Goal: Information Seeking & Learning: Check status

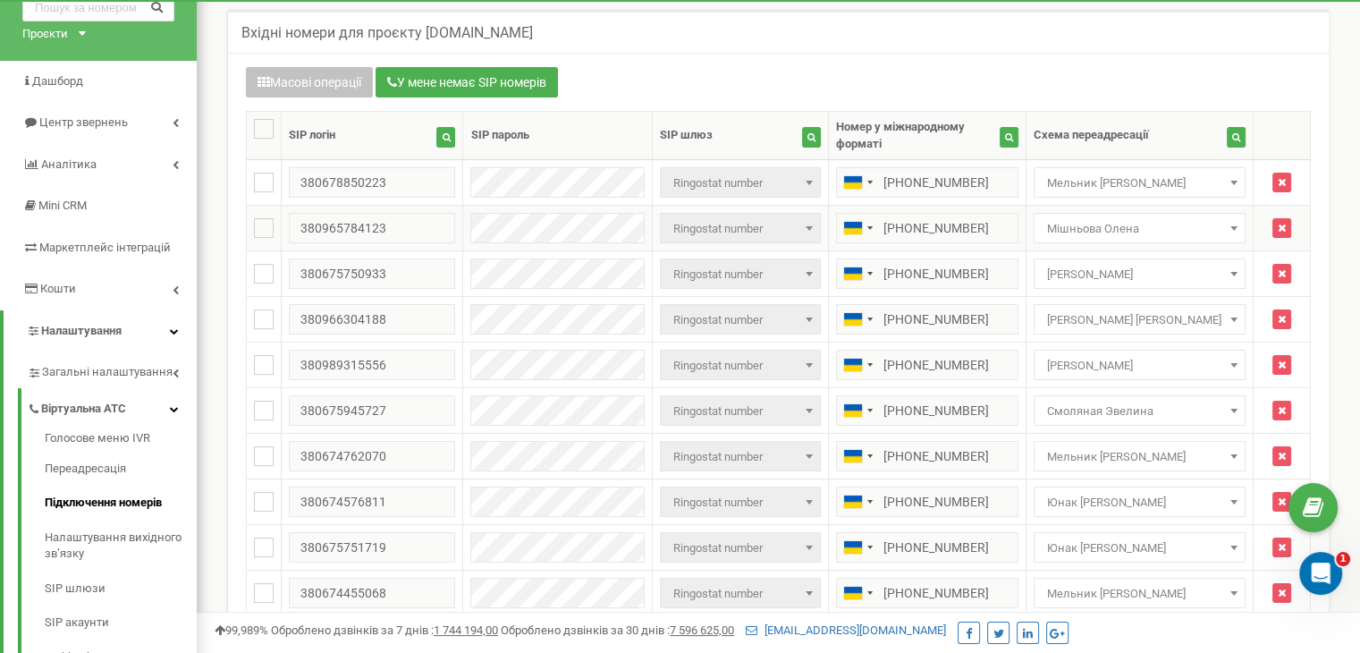
click at [1136, 216] on span "Мішньова Олена" at bounding box center [1139, 228] width 199 height 25
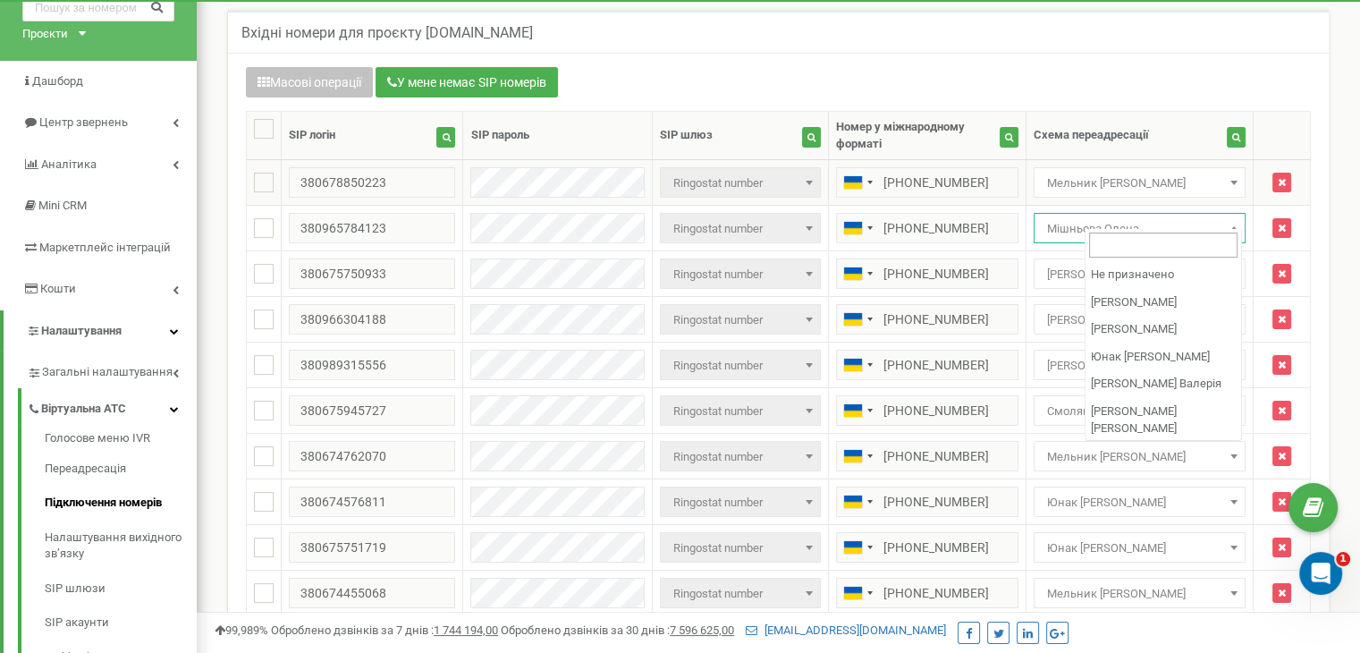
click at [1140, 176] on span "Мельник [PERSON_NAME]" at bounding box center [1139, 183] width 199 height 25
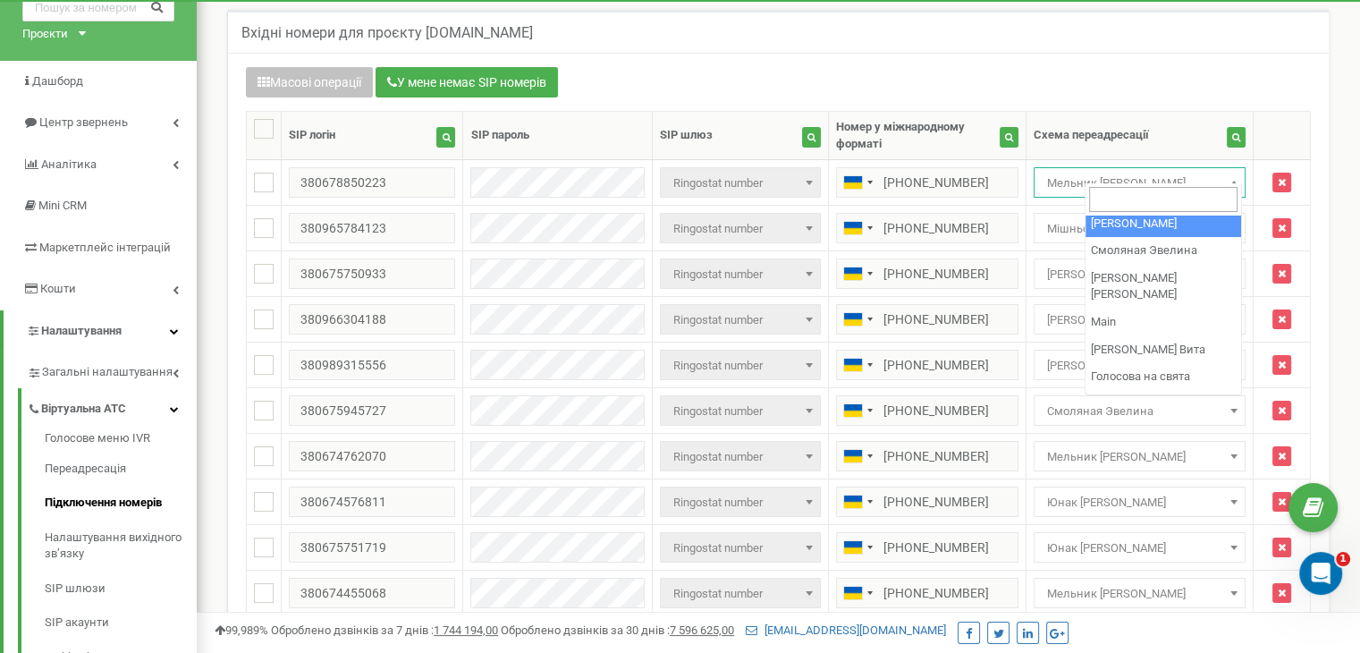
scroll to position [340, 0]
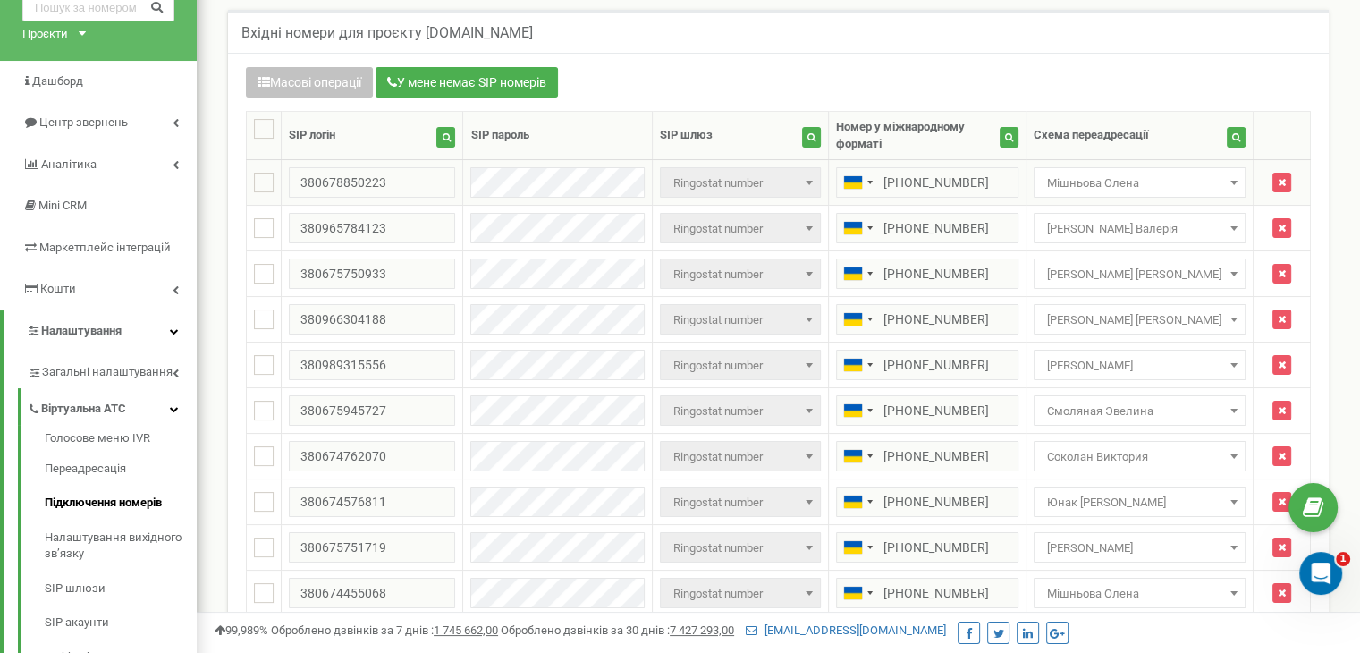
click at [1170, 173] on span "Мішньова Олена" at bounding box center [1139, 183] width 199 height 25
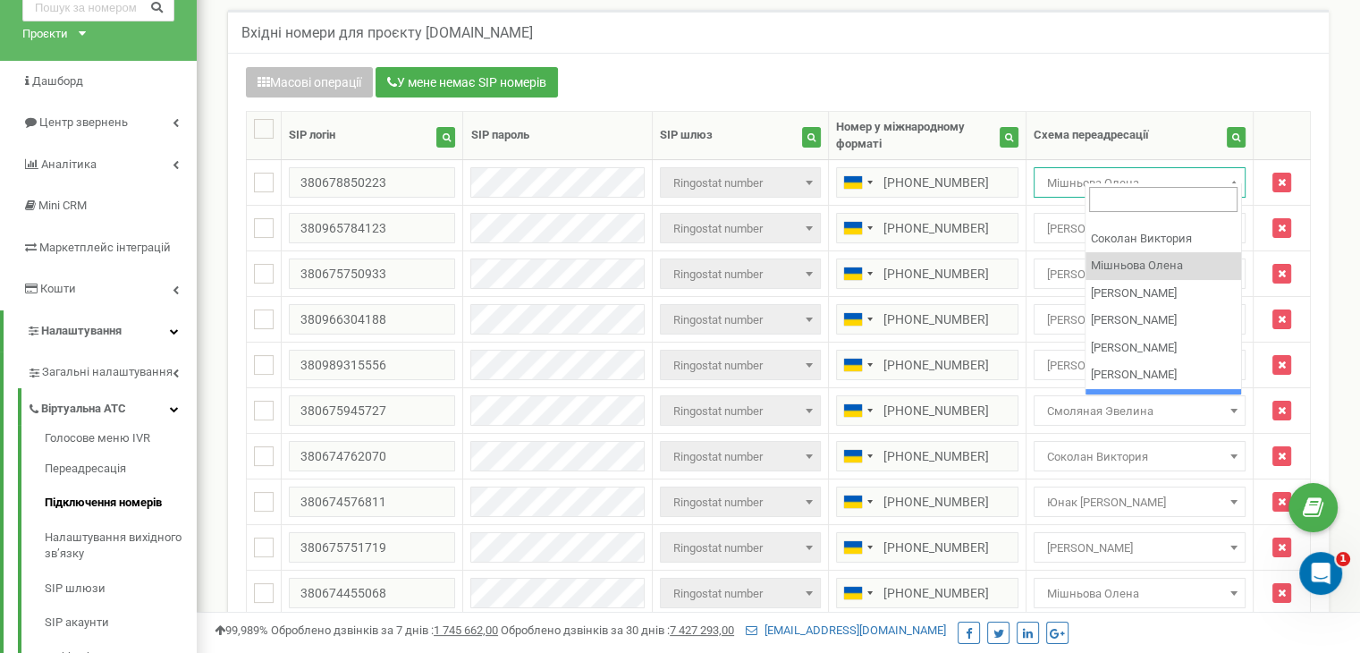
scroll to position [340, 0]
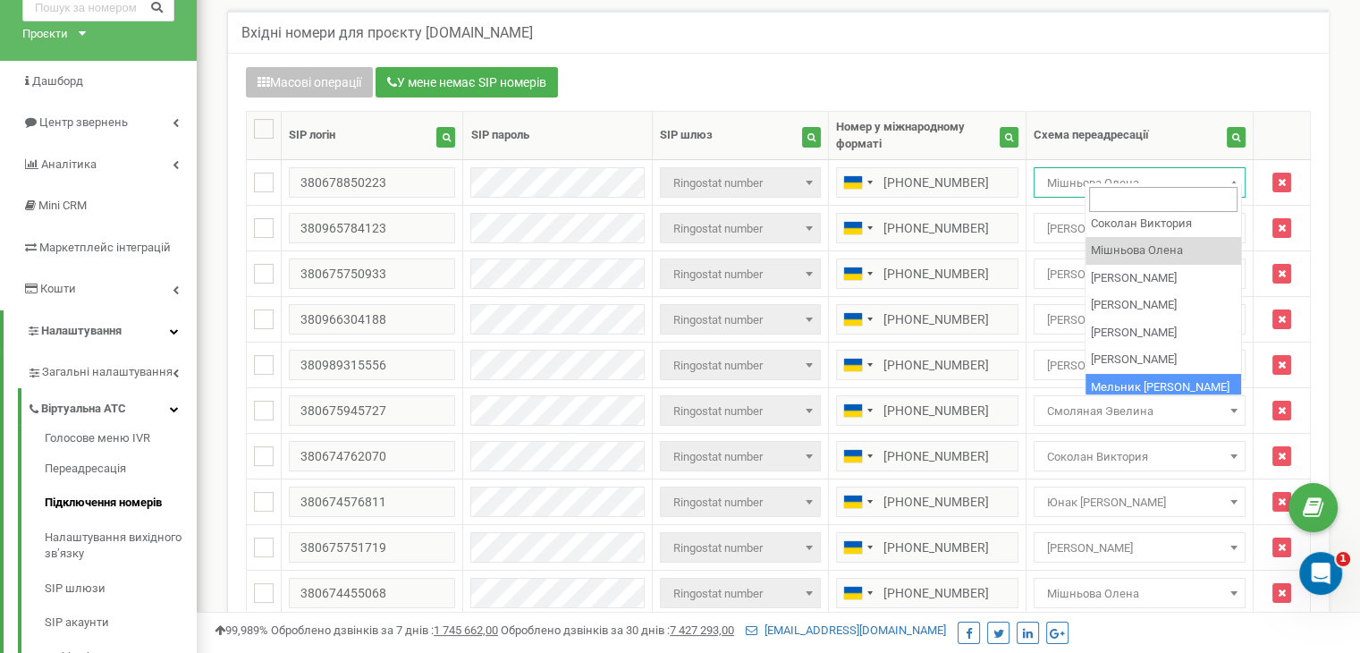
select select "219066"
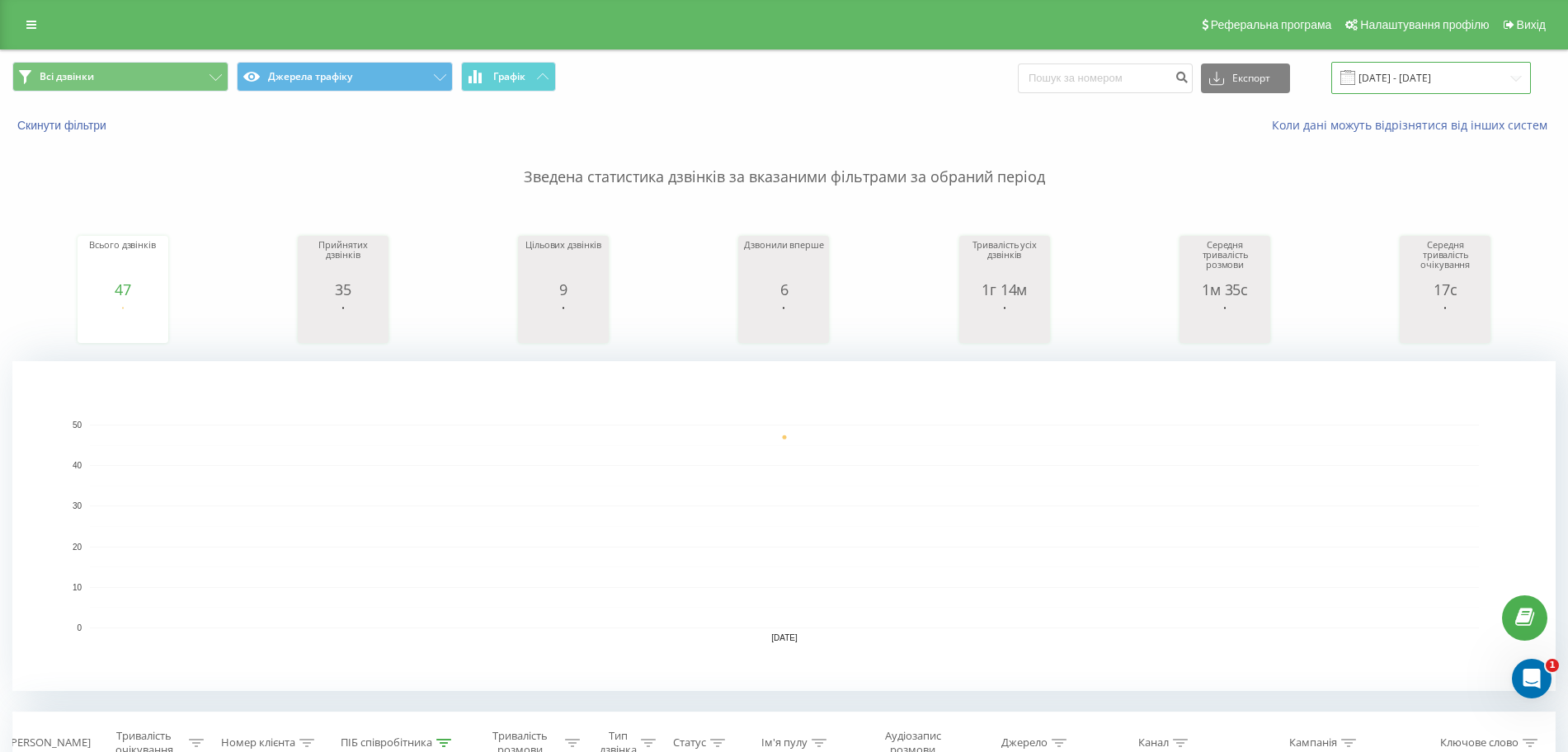
click at [1465, 74] on input "21.09.2025 - 21.09.2025" at bounding box center [1431, 78] width 199 height 32
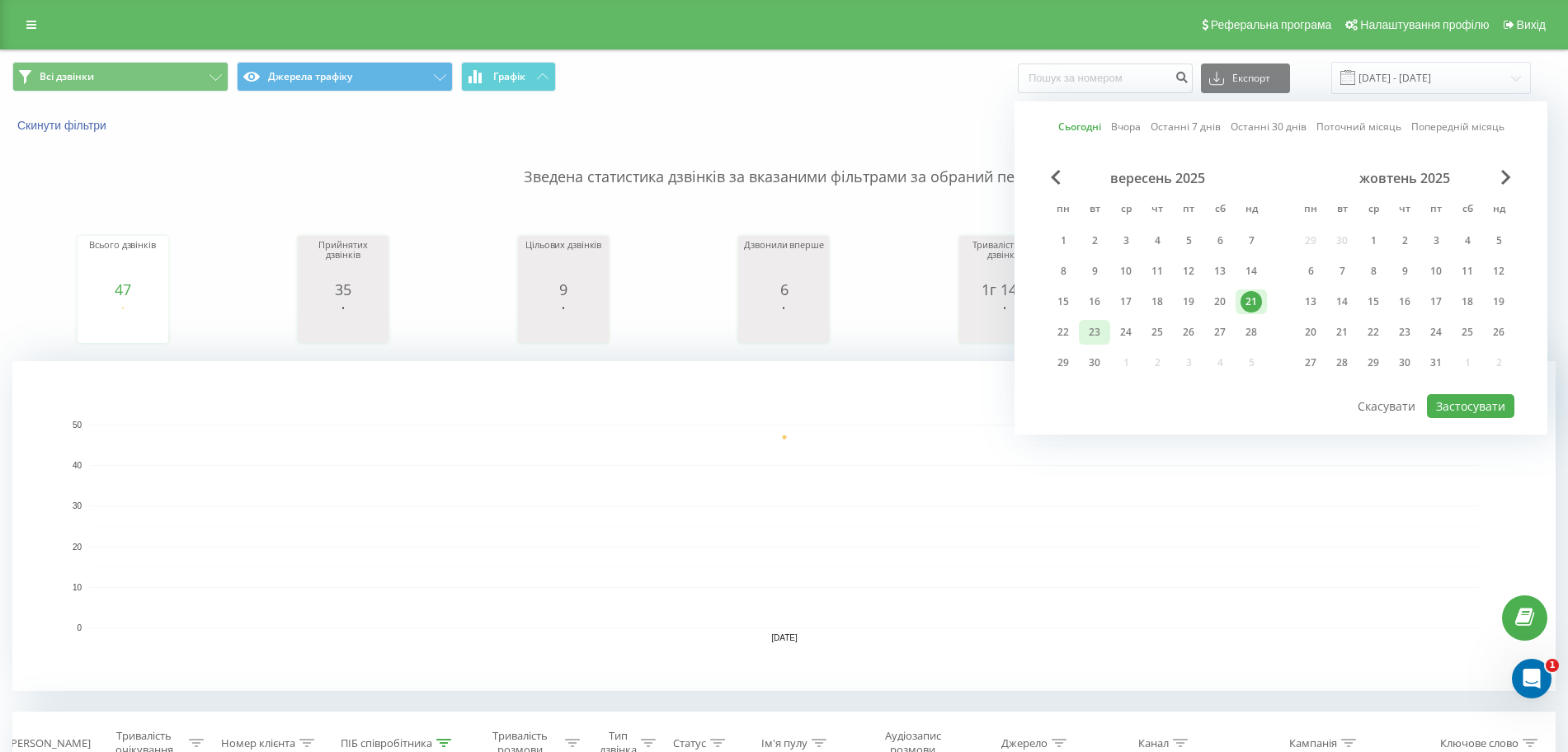
click at [1108, 331] on div "23" at bounding box center [1094, 332] width 31 height 25
drag, startPoint x: 1072, startPoint y: 332, endPoint x: 1080, endPoint y: 333, distance: 8.1
click at [1072, 333] on div "22" at bounding box center [1063, 332] width 21 height 21
click at [1458, 407] on button "Застосувати" at bounding box center [1470, 406] width 88 height 24
type input "[DATE] - [DATE]"
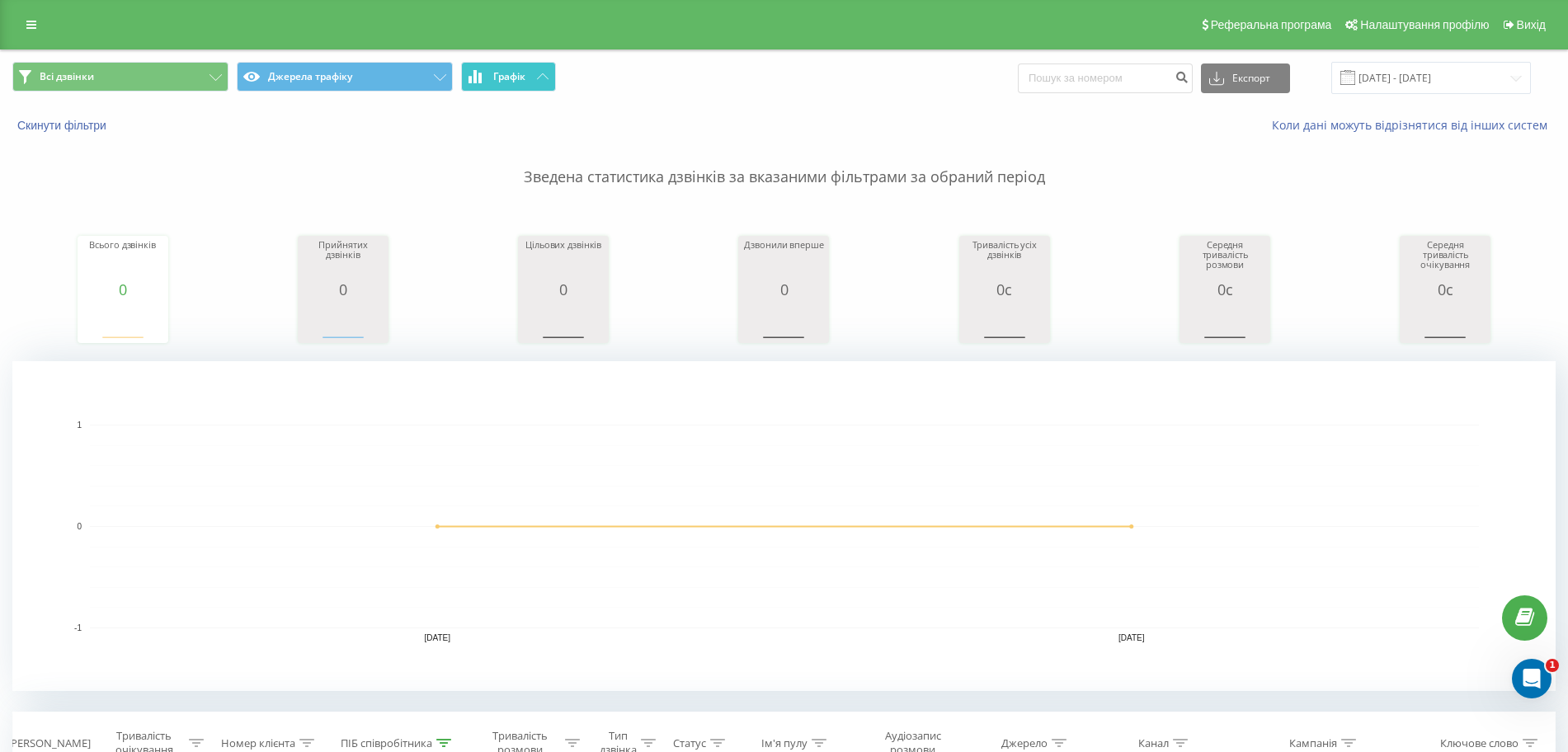
click at [495, 79] on span "Графік" at bounding box center [509, 77] width 32 height 12
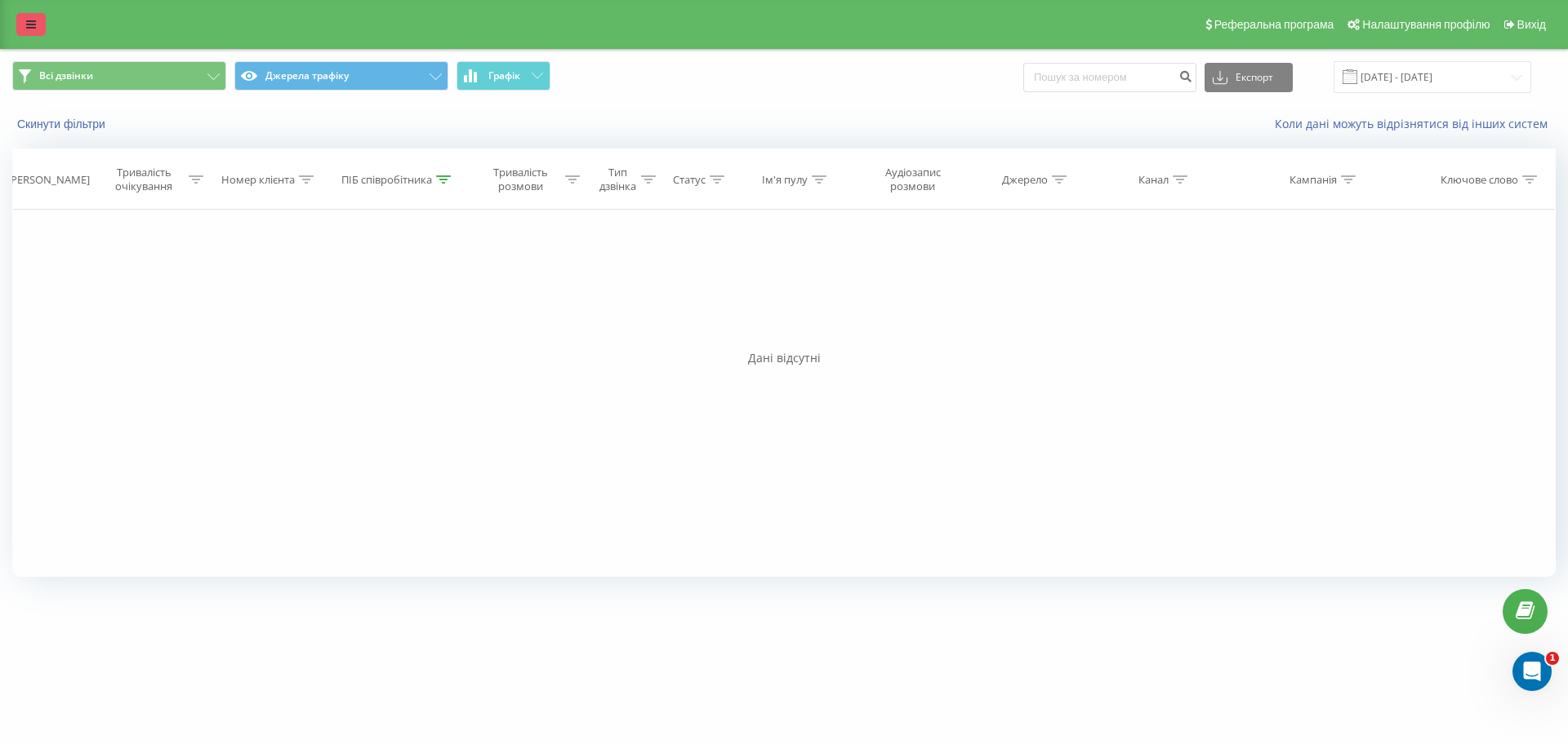
click at [25, 28] on link at bounding box center [31, 24] width 29 height 23
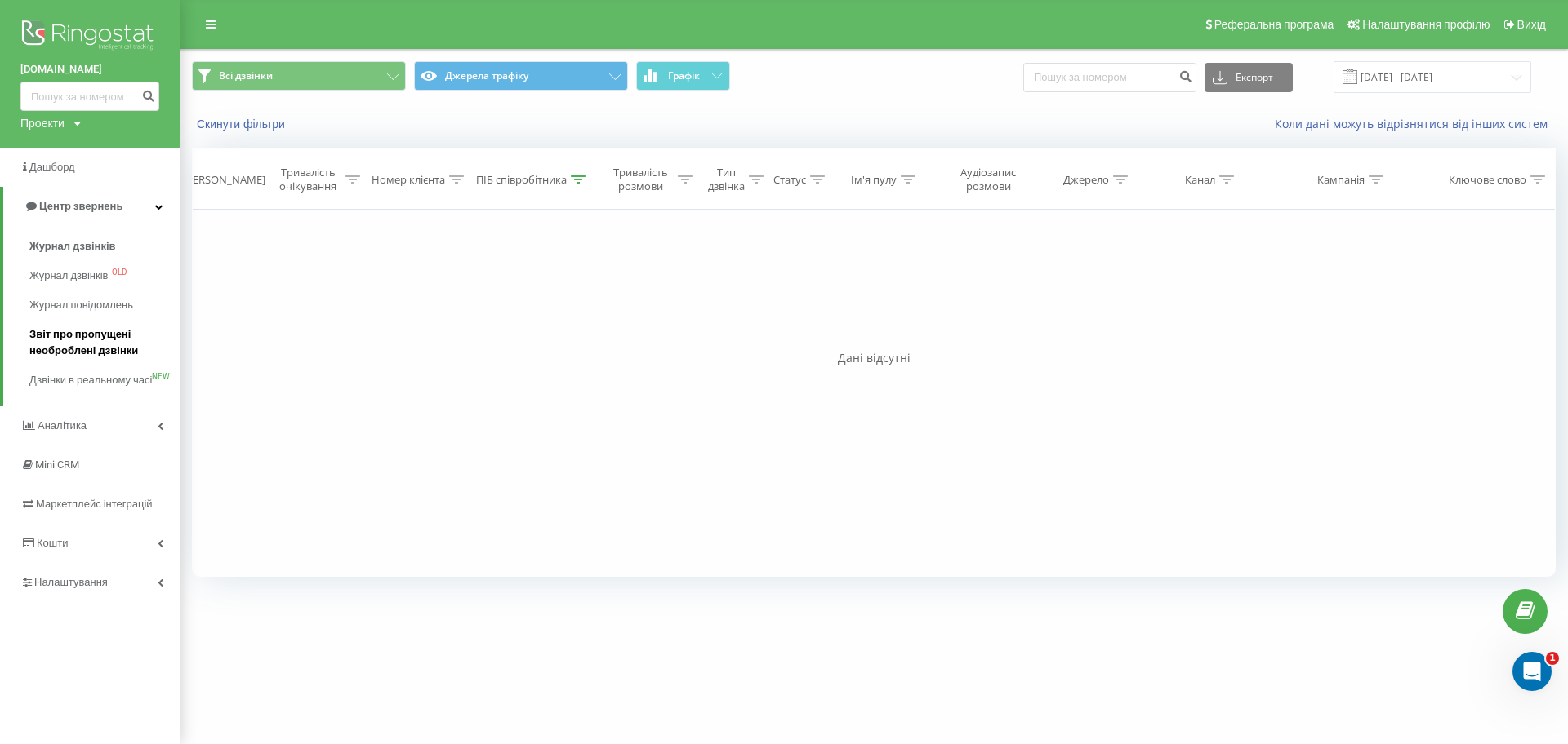
click at [42, 337] on span "Звіт про пропущені необроблені дзвінки" at bounding box center [100, 343] width 142 height 33
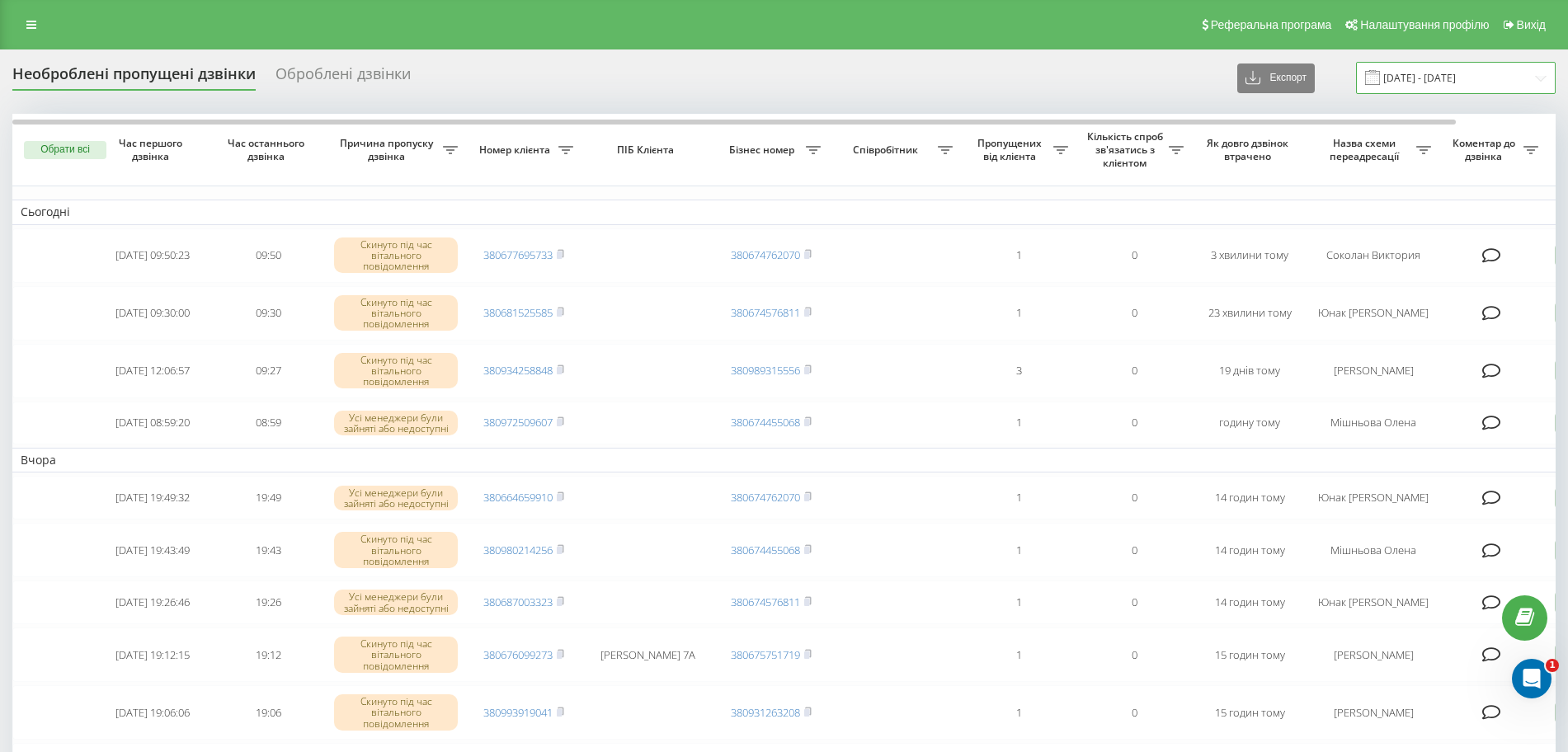
click at [1437, 78] on input "23.08.2025 - 23.09.2025" at bounding box center [1455, 78] width 199 height 32
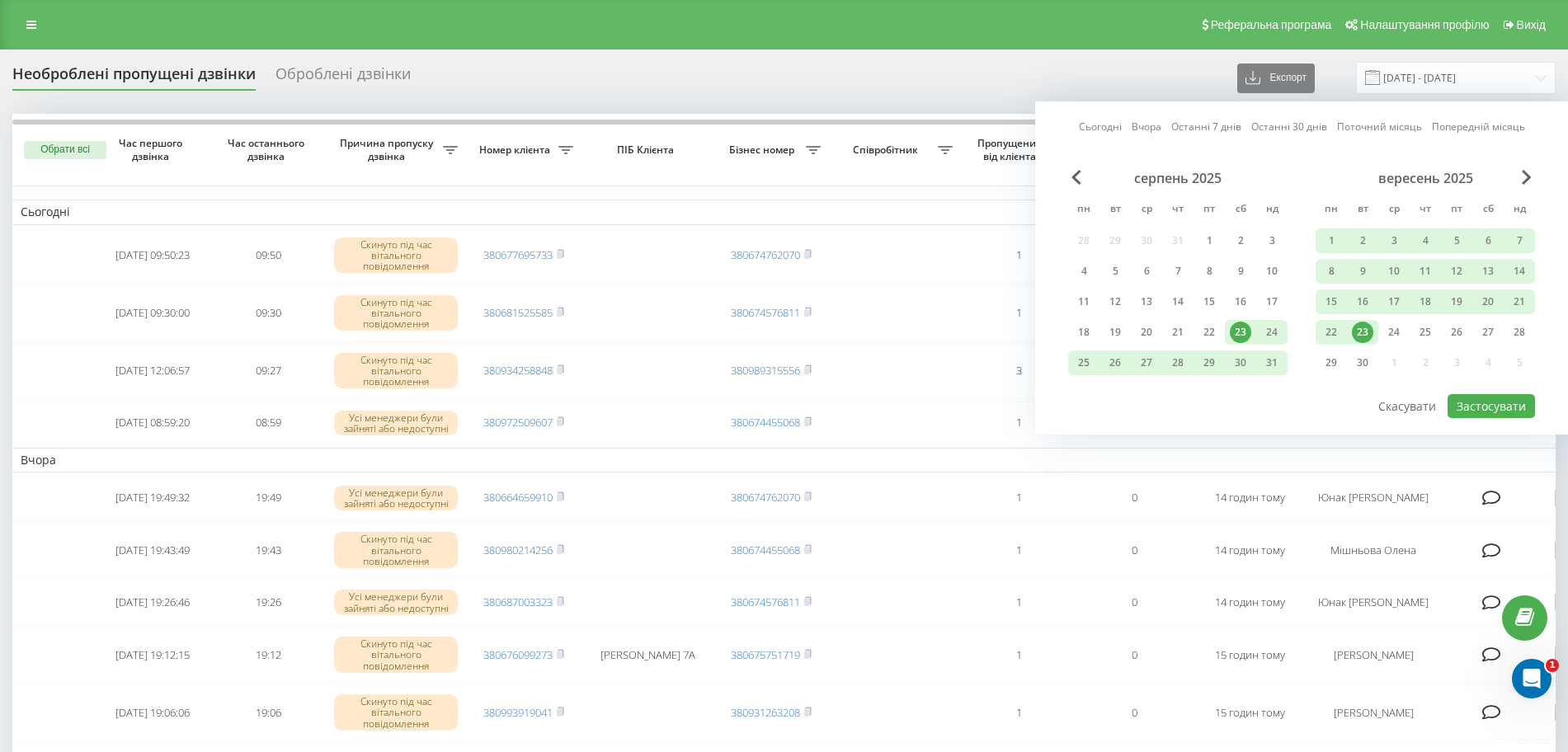
click at [1359, 340] on div "23" at bounding box center [1361, 332] width 21 height 21
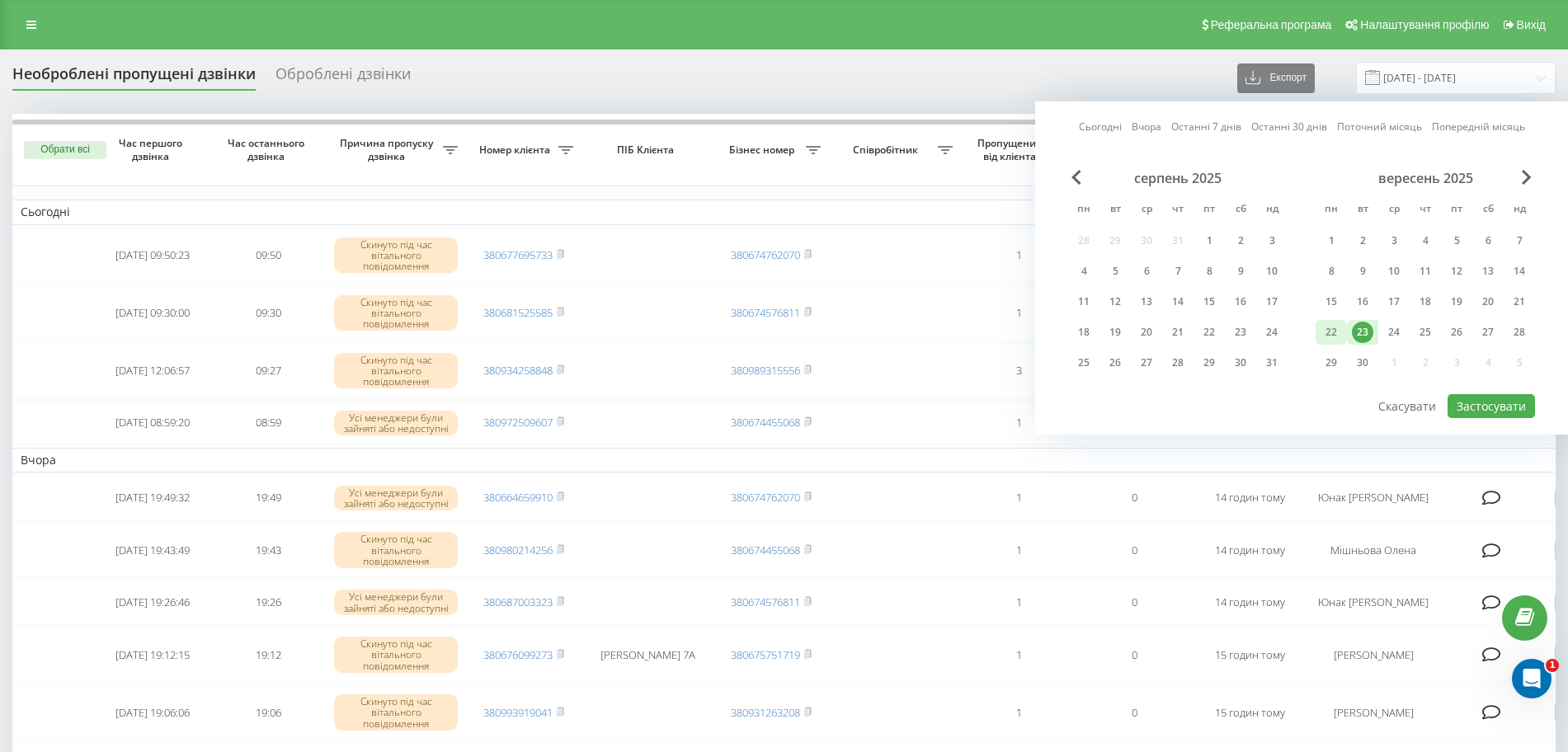
click at [1336, 339] on div "22" at bounding box center [1330, 332] width 21 height 21
click at [1488, 406] on button "Застосувати" at bounding box center [1491, 406] width 88 height 24
type input "[DATE] - [DATE]"
